Goal: Task Accomplishment & Management: Manage account settings

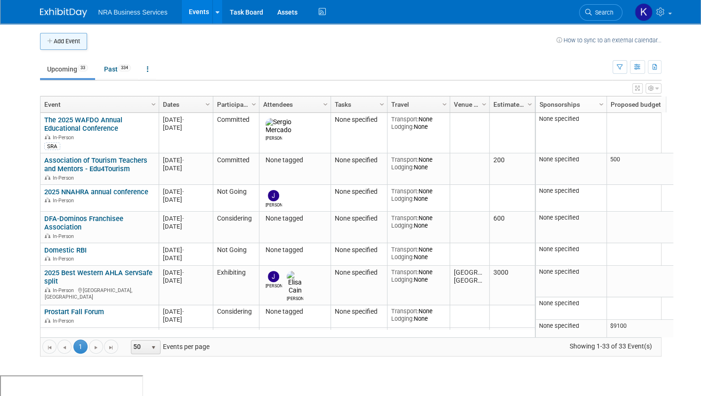
click at [71, 39] on button "Add Event" at bounding box center [63, 41] width 47 height 17
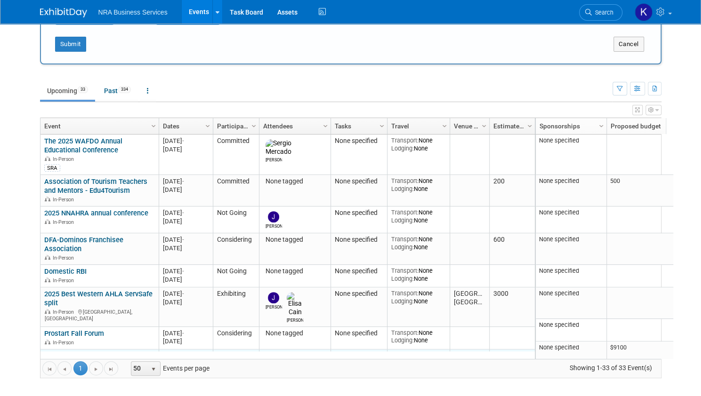
scroll to position [113, 0]
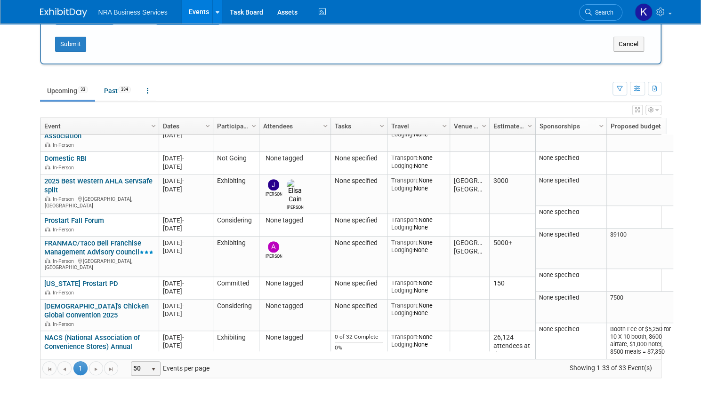
click at [150, 366] on span "select" at bounding box center [154, 370] width 8 height 8
click at [134, 353] on li "100" at bounding box center [137, 354] width 27 height 13
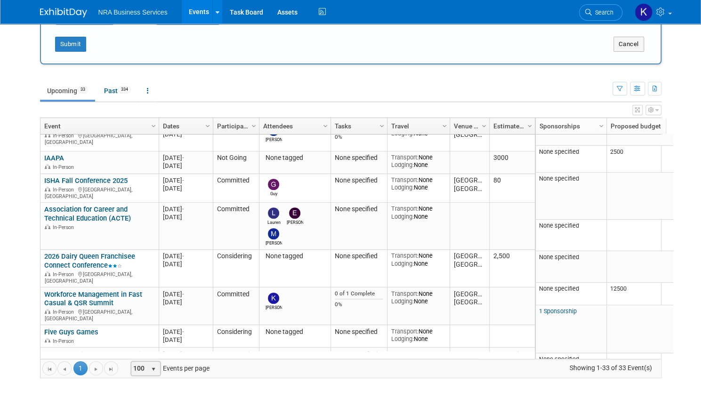
scroll to position [868, 0]
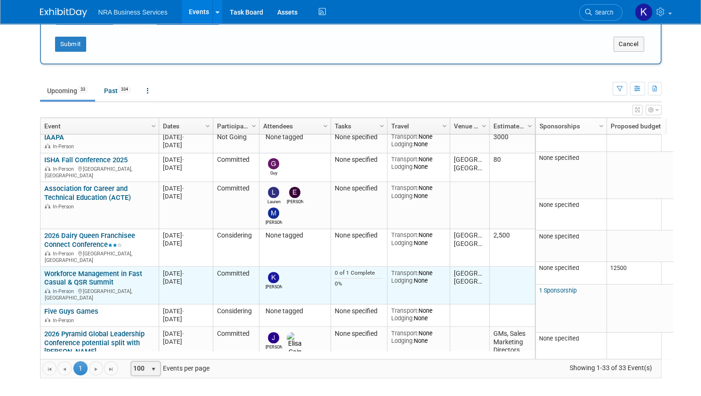
click at [67, 270] on link "Workforce Management in Fast Casual & QSR Summit" at bounding box center [93, 278] width 98 height 17
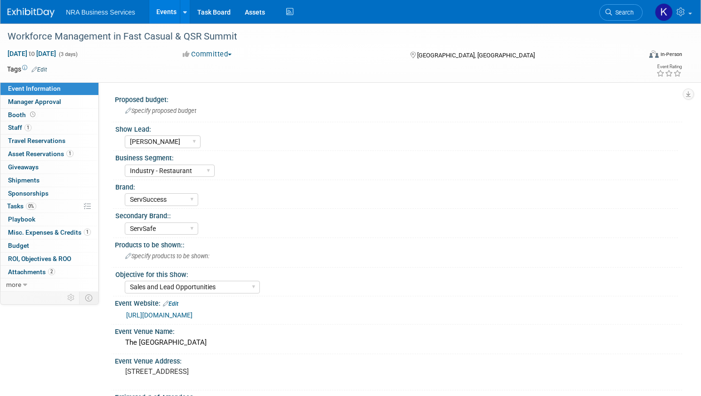
select select "[PERSON_NAME]"
select select "Industry - Restaurant"
select select "ServSuccess"
select select "ServSafe"
select select "Sales and Lead Opportunities"
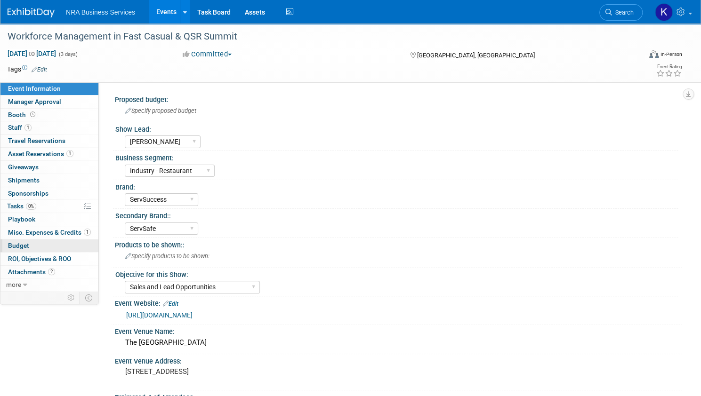
click at [29, 245] on span "Budget" at bounding box center [18, 246] width 21 height 8
